Goal: Task Accomplishment & Management: Use online tool/utility

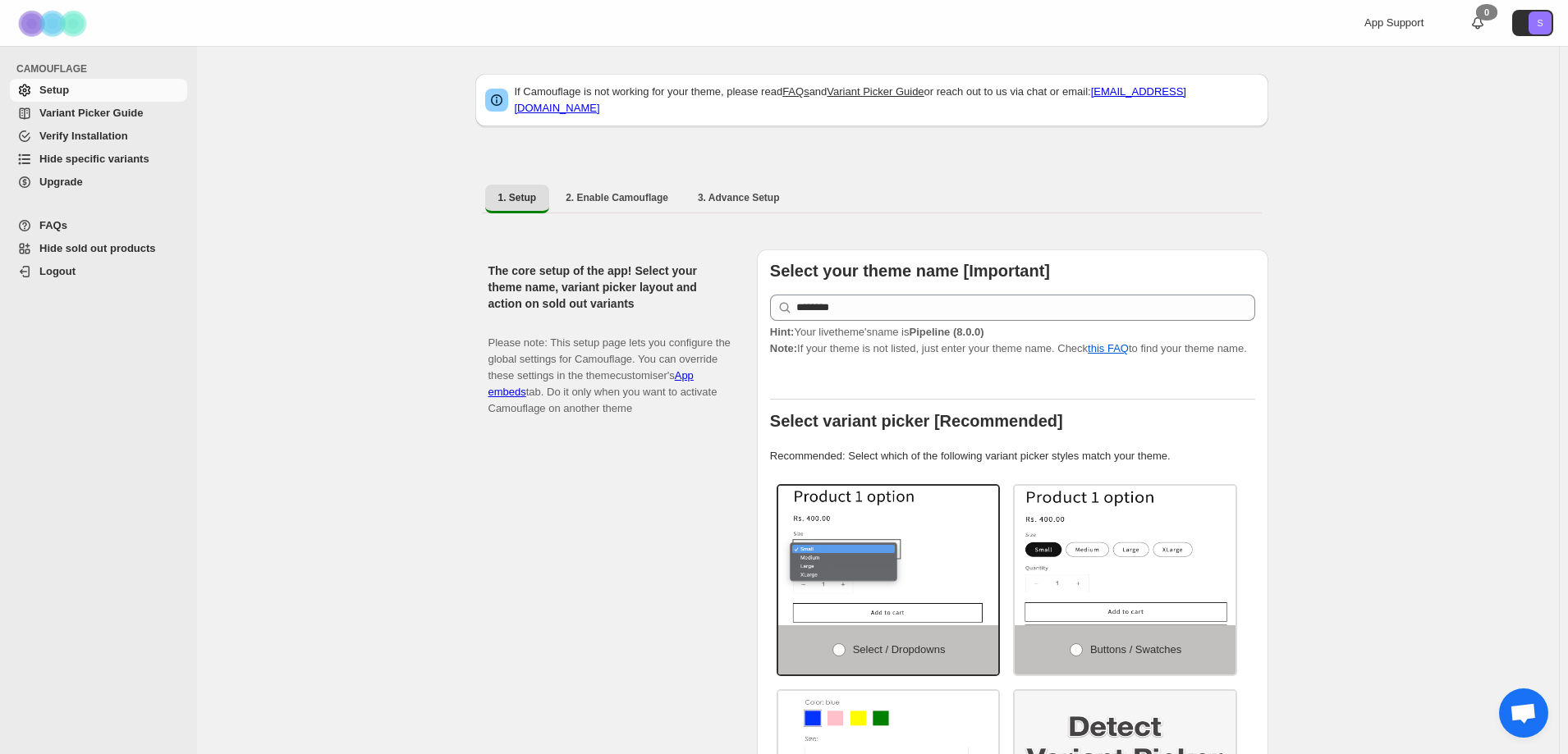
click at [95, 110] on span "Variant Picker Guide" at bounding box center [91, 112] width 104 height 12
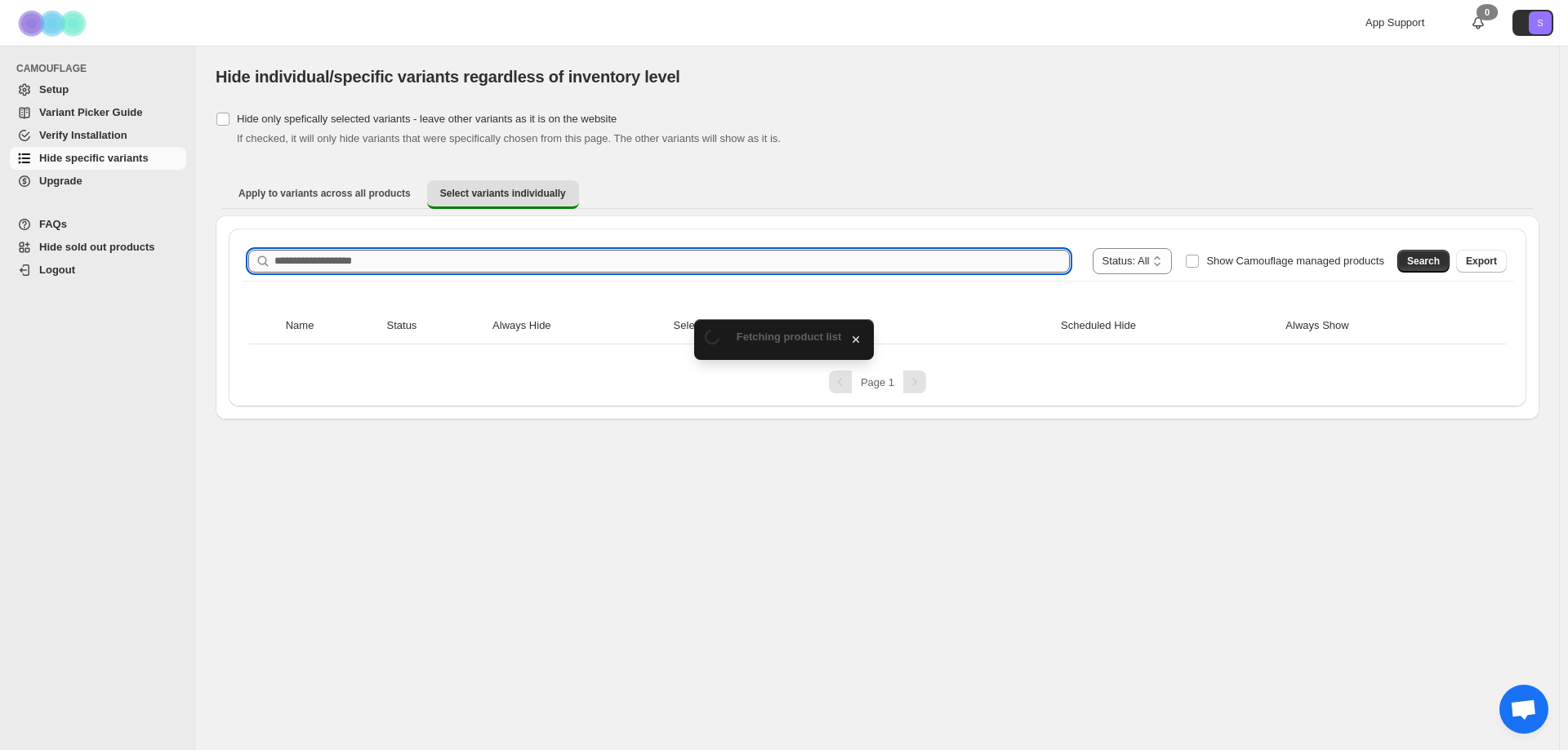
click at [438, 251] on input "Search product name" at bounding box center [672, 261] width 795 height 23
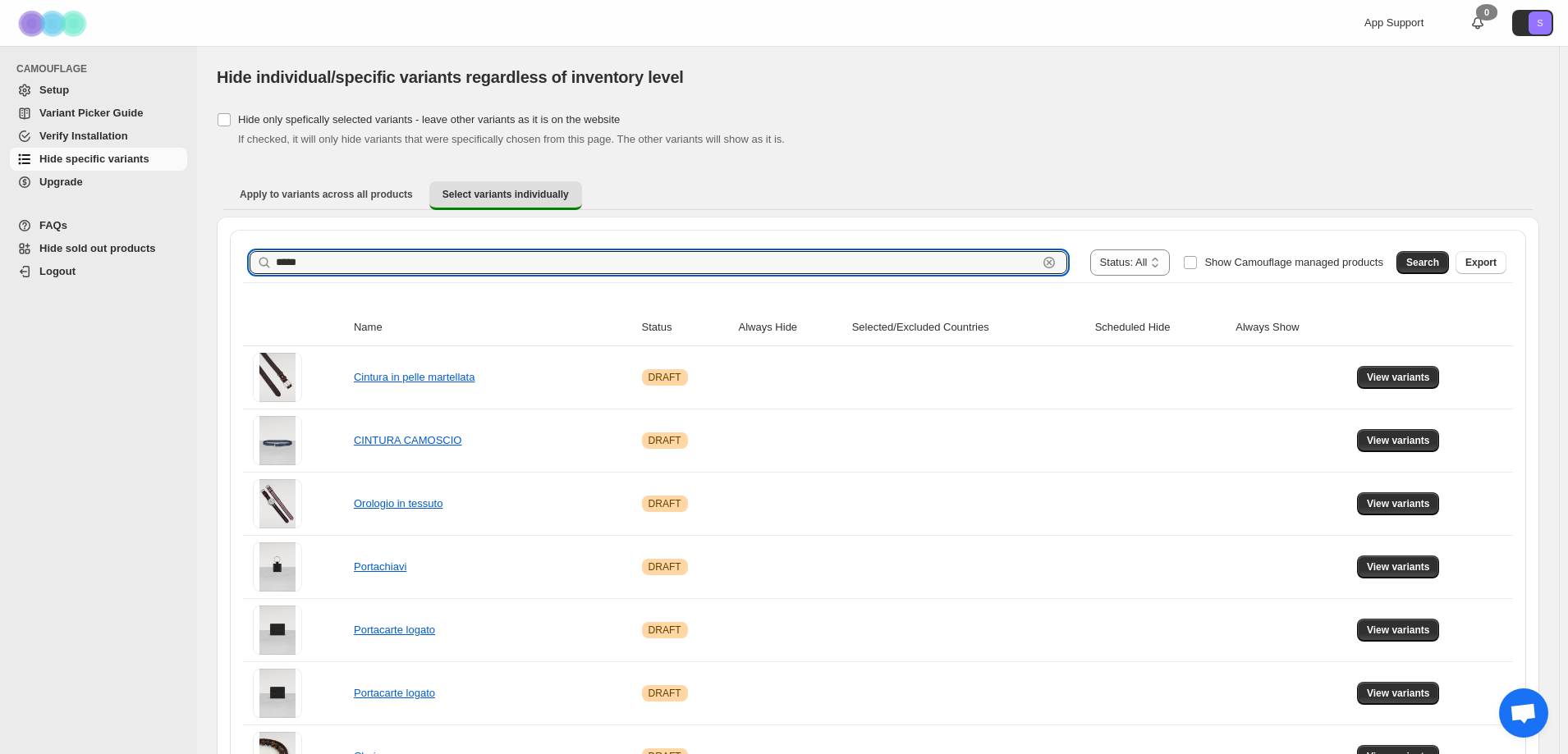
type input "*****"
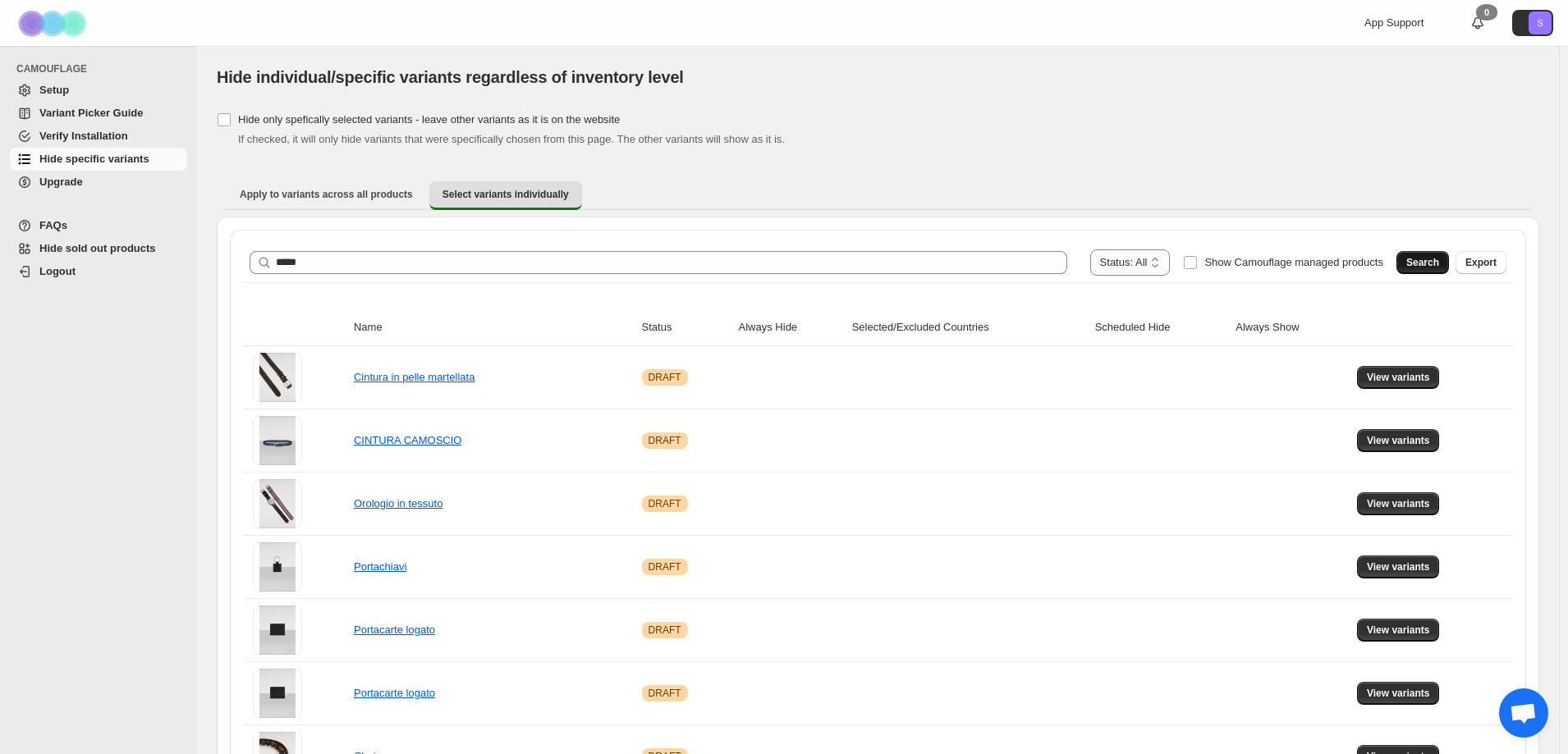
click at [1449, 261] on button "Search" at bounding box center [1422, 262] width 52 height 23
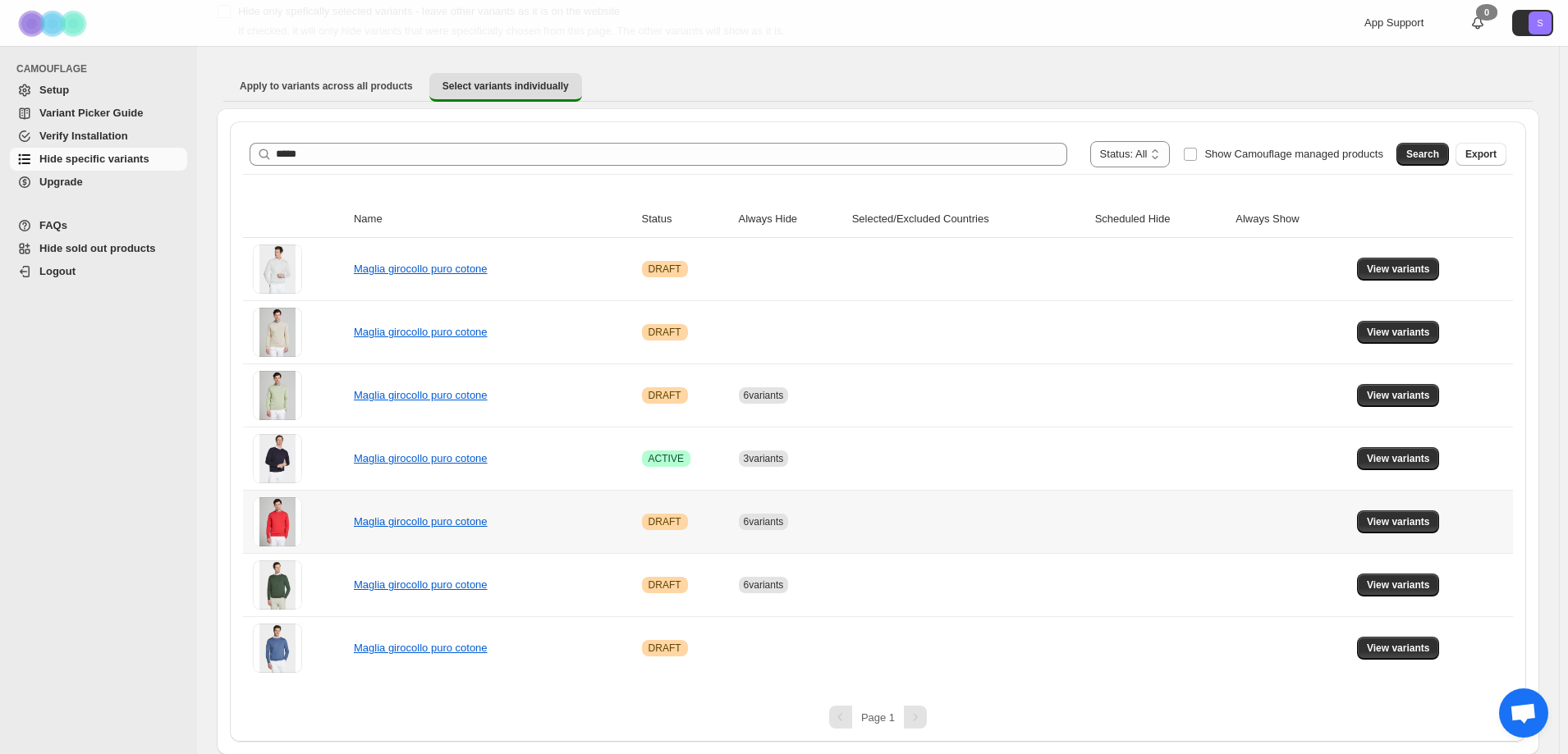
scroll to position [109, 0]
click at [1386, 459] on span "View variants" at bounding box center [1398, 458] width 63 height 13
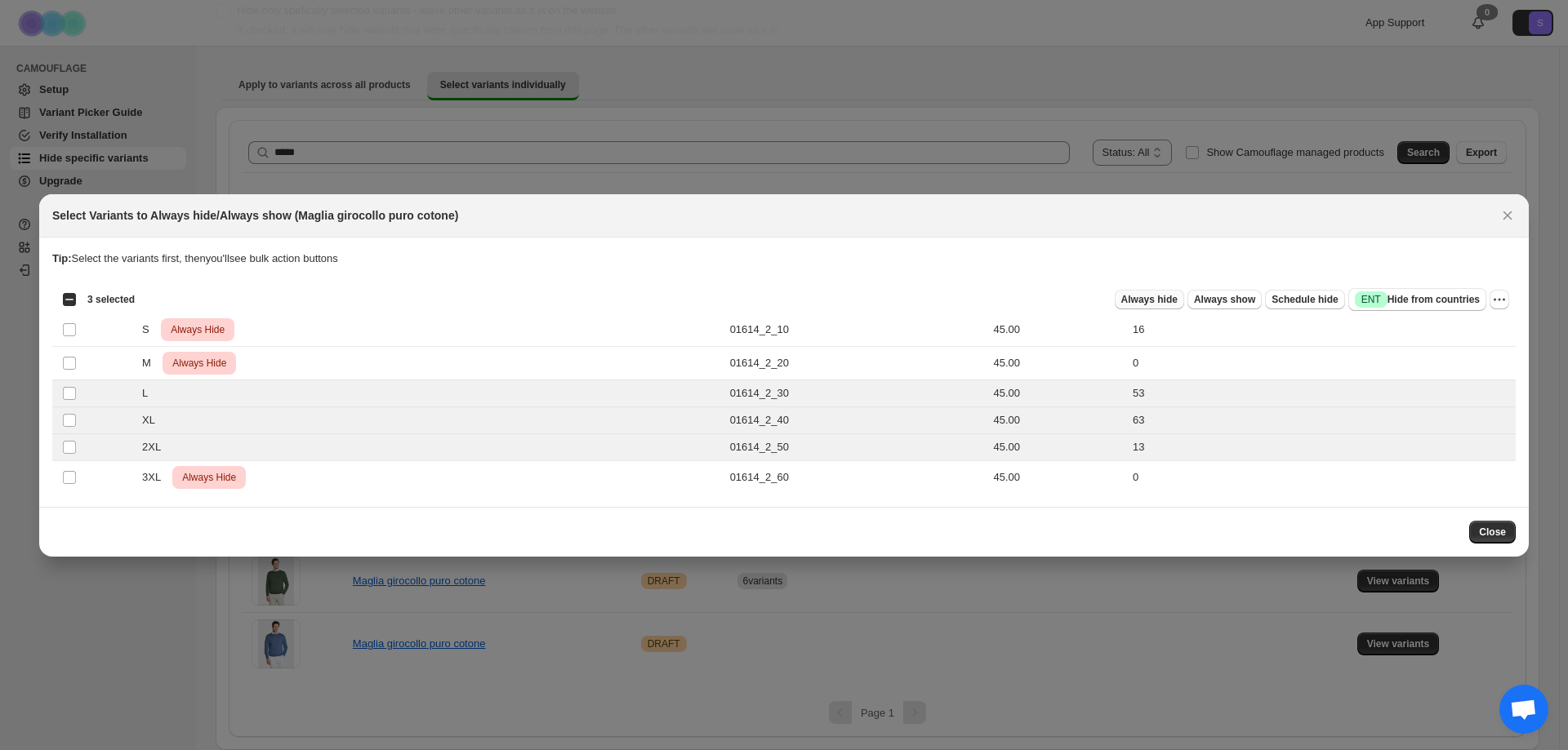
click at [1176, 300] on span "Always hide" at bounding box center [1149, 299] width 57 height 13
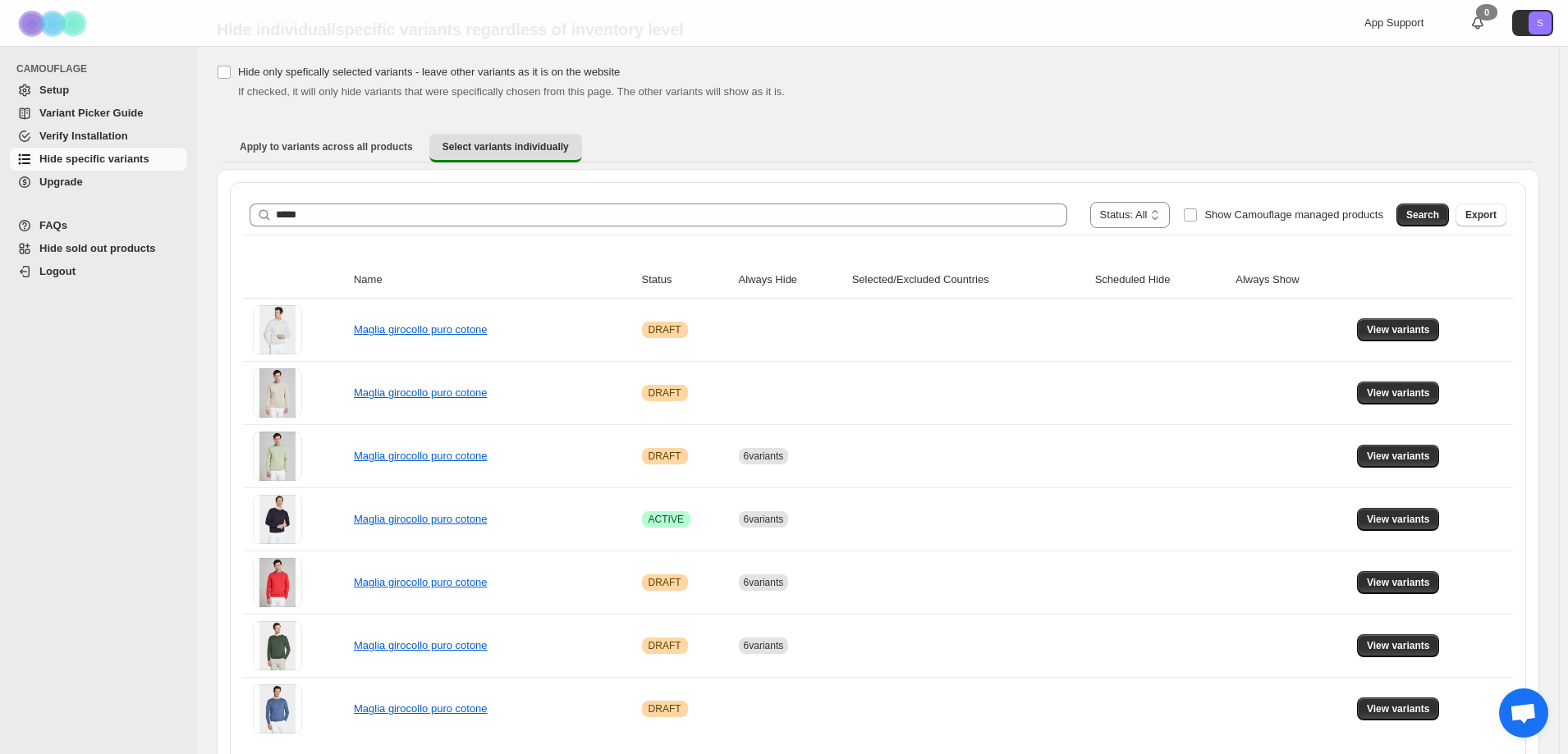
scroll to position [0, 0]
